Goal: Navigation & Orientation: Find specific page/section

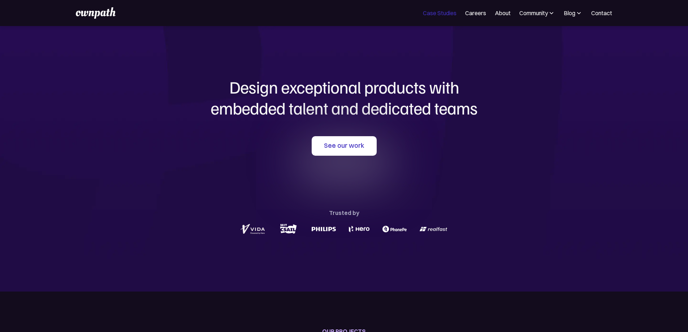
click at [424, 12] on nav "Case Studies Careers About Community Events Resources Design Residency Work on …" at bounding box center [517, 13] width 189 height 9
click at [423, 13] on link "Case Studies" at bounding box center [440, 13] width 34 height 9
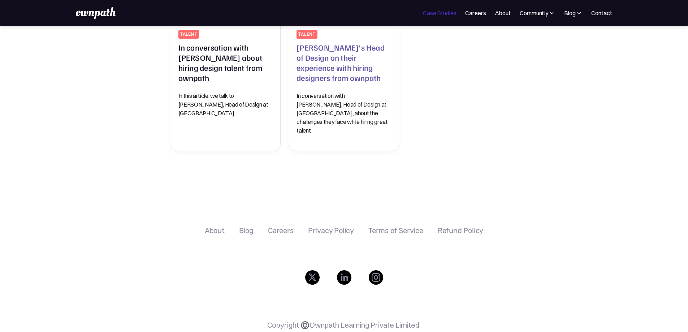
scroll to position [240, 0]
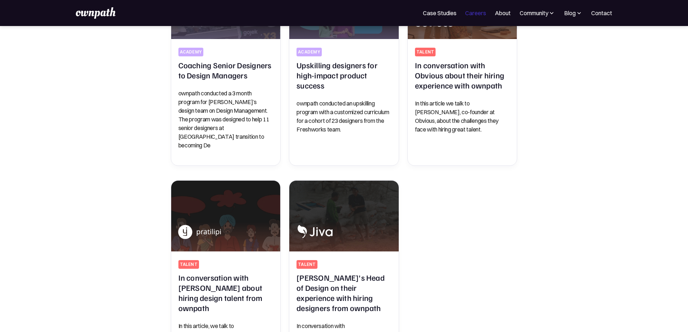
click at [465, 15] on link "Careers" at bounding box center [475, 13] width 21 height 9
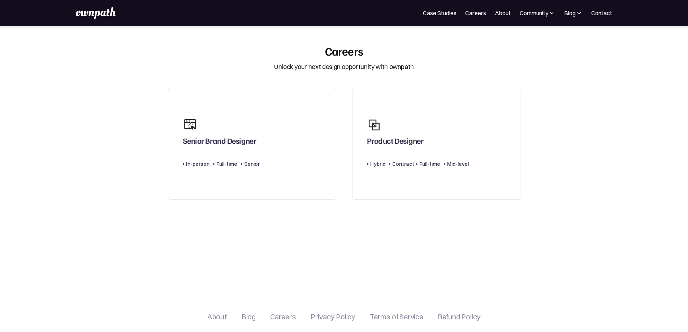
click at [478, 9] on nav "For Companies Case Studies Careers About Community Events Resources Design Resi…" at bounding box center [517, 13] width 189 height 9
click at [495, 14] on link "About" at bounding box center [503, 13] width 16 height 9
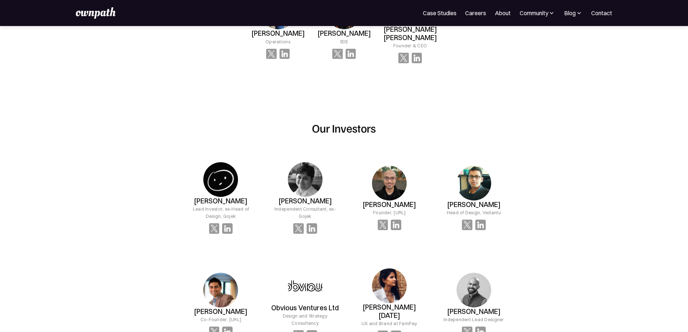
scroll to position [657, 0]
